Goal: Information Seeking & Learning: Learn about a topic

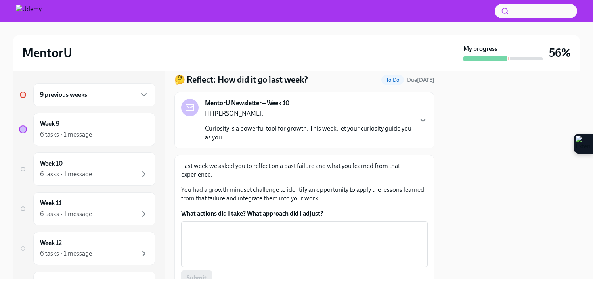
scroll to position [19, 0]
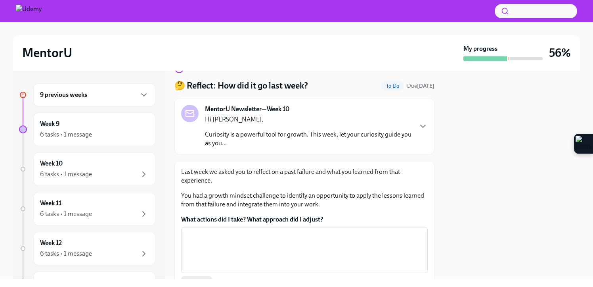
click at [419, 120] on div "MentorU Newsletter—Week 10 Hi Rinnea, Curiosity is a powerful tool for growth. …" at bounding box center [304, 126] width 247 height 43
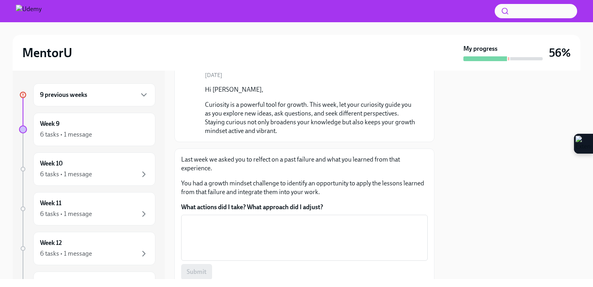
scroll to position [82, 0]
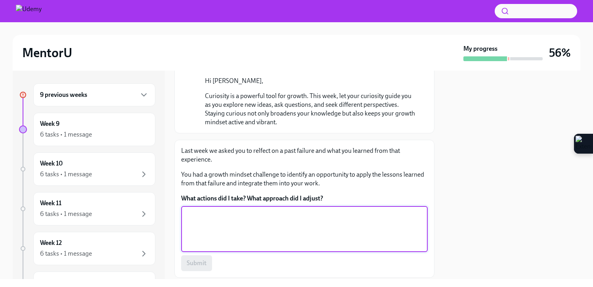
click at [313, 225] on textarea "What actions did I take? What approach did I adjust?" at bounding box center [304, 229] width 237 height 38
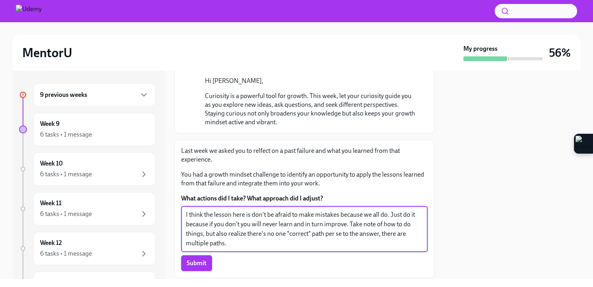
type textarea "I think the lesson here is don't be afraid to make mistakes because we all do. …"
click at [203, 260] on span "Submit" at bounding box center [197, 263] width 20 height 8
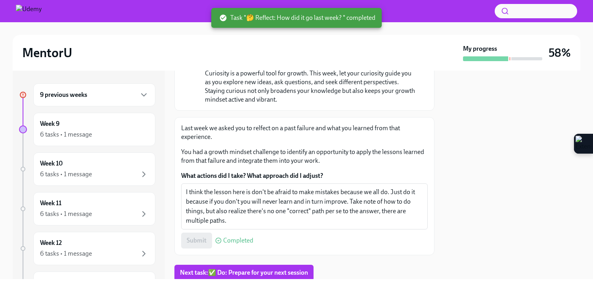
scroll to position [0, 0]
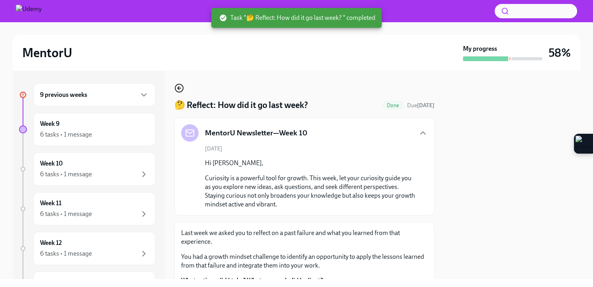
click at [178, 87] on icon "button" at bounding box center [180, 88] width 10 height 10
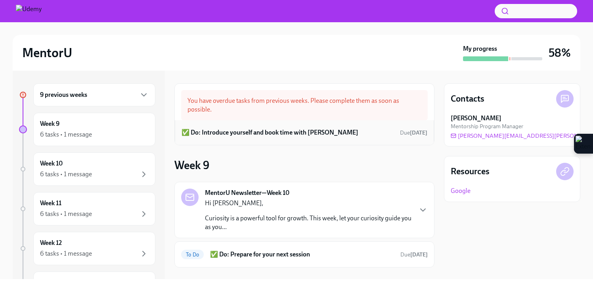
click at [309, 137] on div "✅ Do: Introduce yourself and book time with [PERSON_NAME] [DATE]" at bounding box center [305, 133] width 246 height 12
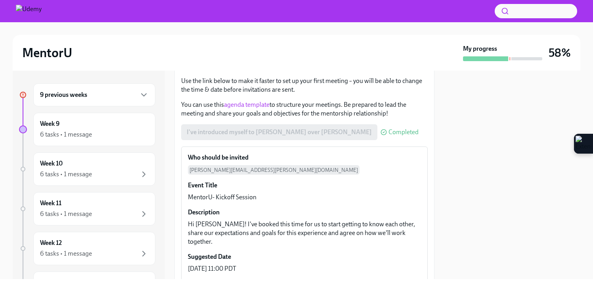
scroll to position [247, 0]
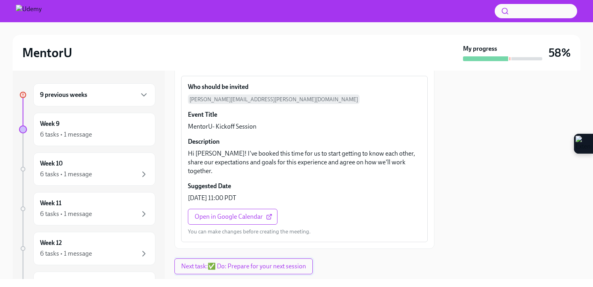
click at [243, 262] on span "Next task : ✅ Do: Prepare for your next session" at bounding box center [243, 266] width 125 height 8
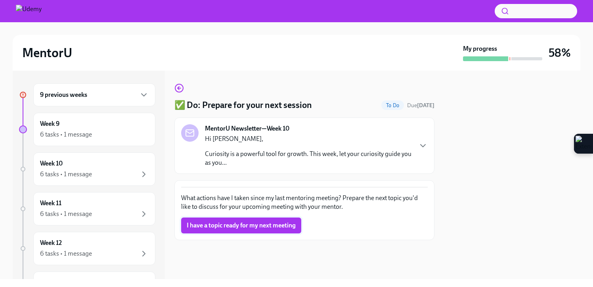
click at [239, 221] on span "I have a topic ready for my next meeting" at bounding box center [241, 225] width 109 height 8
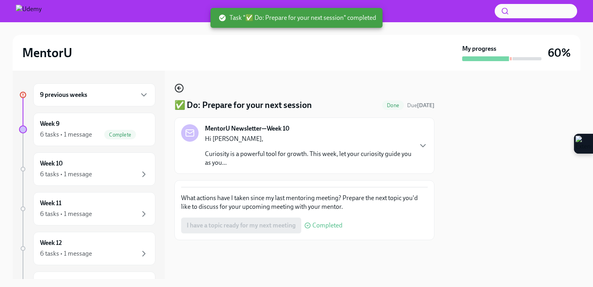
click at [179, 87] on icon "button" at bounding box center [179, 87] width 2 height 3
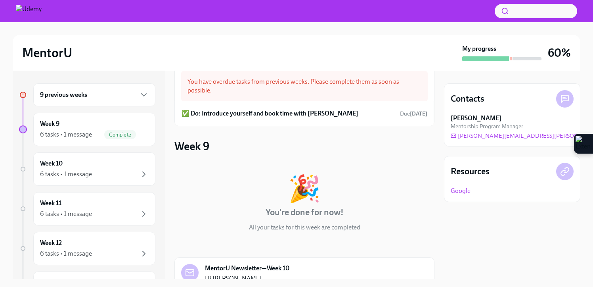
scroll to position [299, 0]
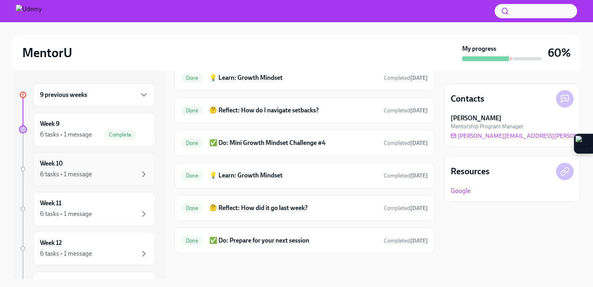
click at [125, 173] on div "6 tasks • 1 message" at bounding box center [94, 174] width 109 height 10
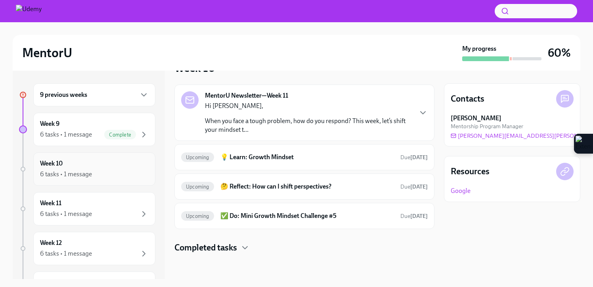
scroll to position [23, 0]
click at [110, 167] on div "Week 10 6 tasks • 1 message" at bounding box center [94, 169] width 109 height 20
click at [138, 168] on div "Week 10 6 tasks • 1 message" at bounding box center [94, 169] width 109 height 20
click at [110, 173] on div "6 tasks • 1 message" at bounding box center [94, 174] width 109 height 10
click at [44, 165] on h6 "Week 10" at bounding box center [51, 163] width 23 height 9
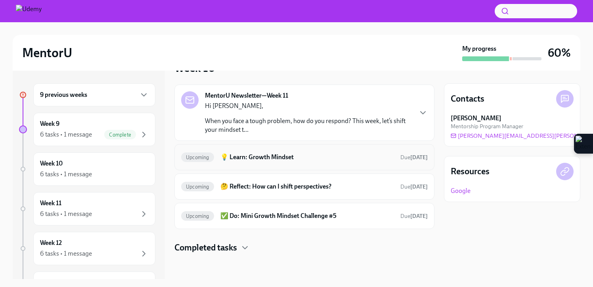
click at [303, 161] on div "Upcoming 💡 Learn: Growth Mindset Due [DATE]" at bounding box center [304, 157] width 247 height 13
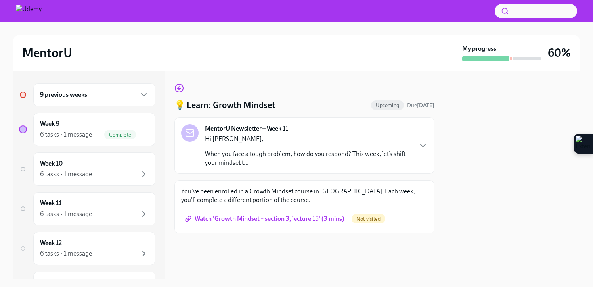
click at [290, 223] on link "Watch 'Growth Mindset – section 3, lecture 15' (3 mins)" at bounding box center [265, 219] width 169 height 16
click at [180, 85] on icon "button" at bounding box center [180, 88] width 10 height 10
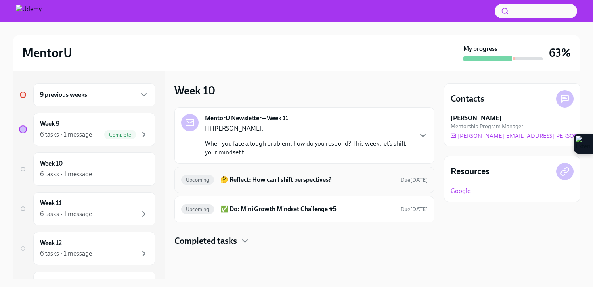
click at [297, 181] on h6 "🤔 Reflect: How can I shift perspectives?" at bounding box center [308, 179] width 174 height 9
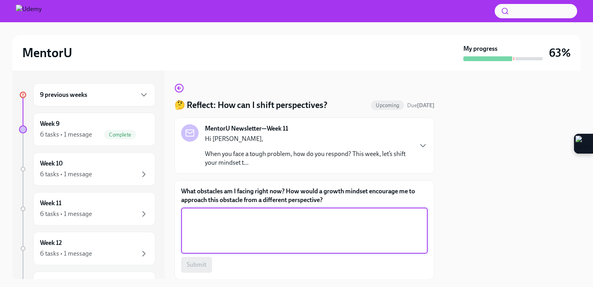
click at [281, 220] on textarea "What obstacles am I facing right now? How would a growth mindset encourage me t…" at bounding box center [304, 230] width 237 height 38
